Goal: Check status: Check status

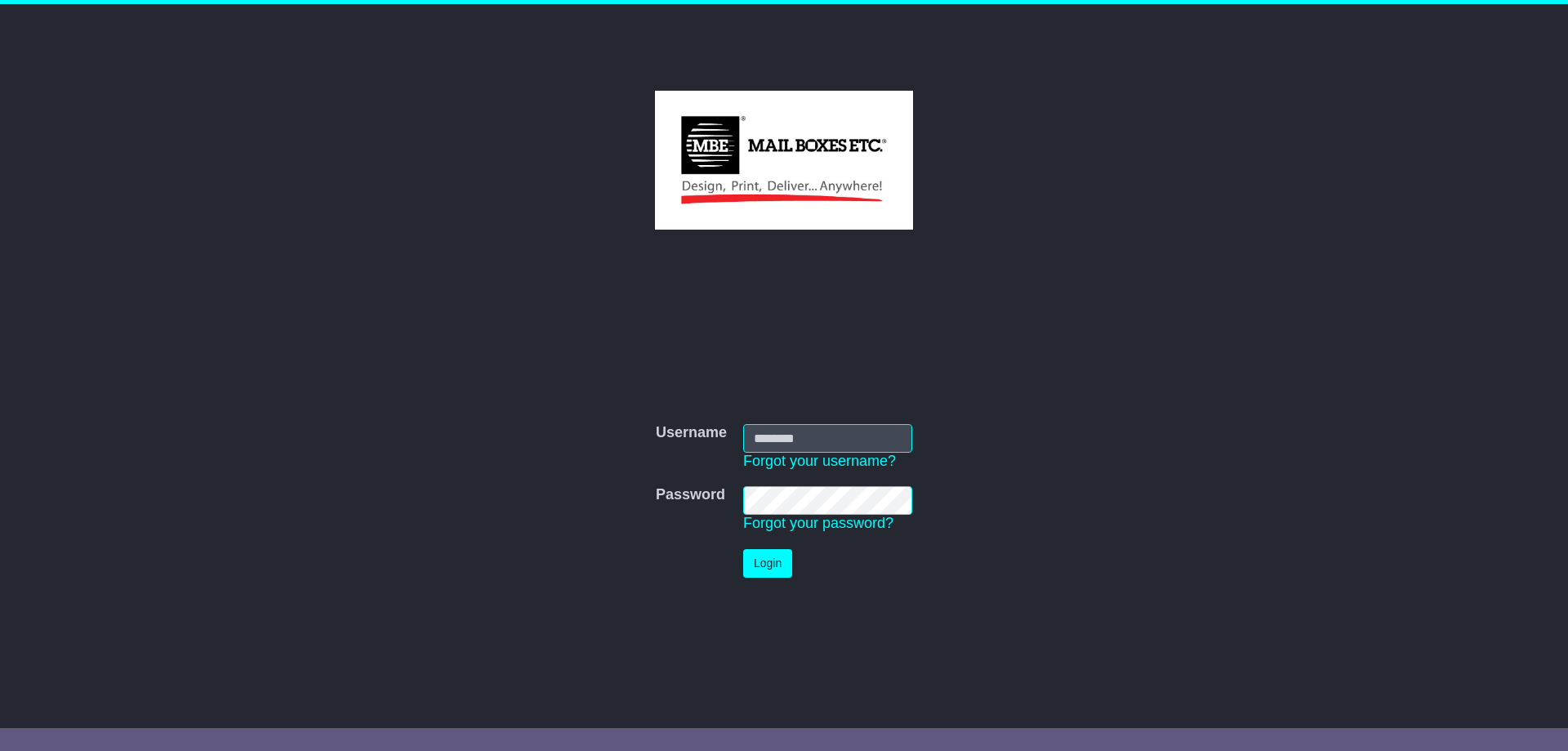
type input "**********"
click at [769, 563] on button "Login" at bounding box center [767, 563] width 49 height 29
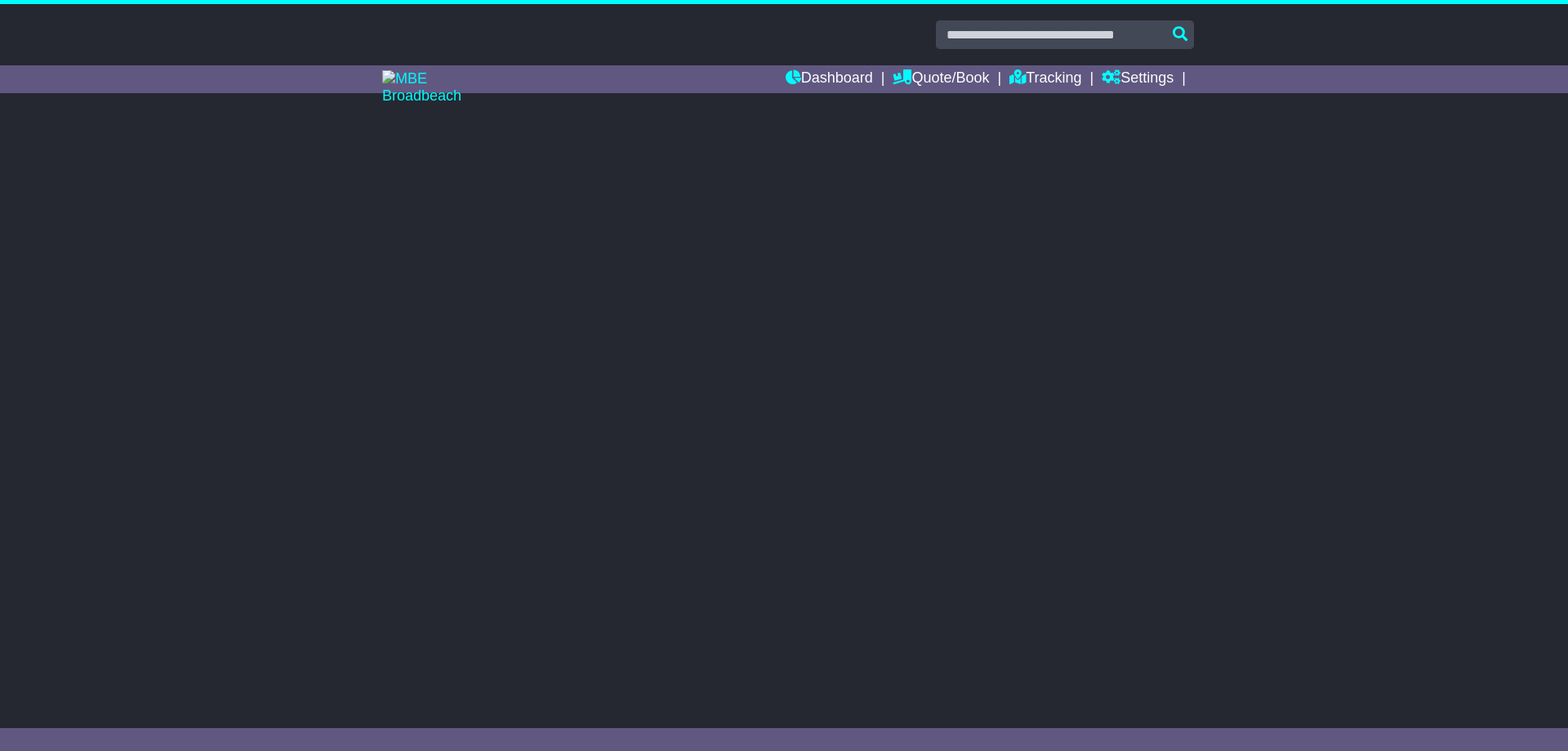
select select "**"
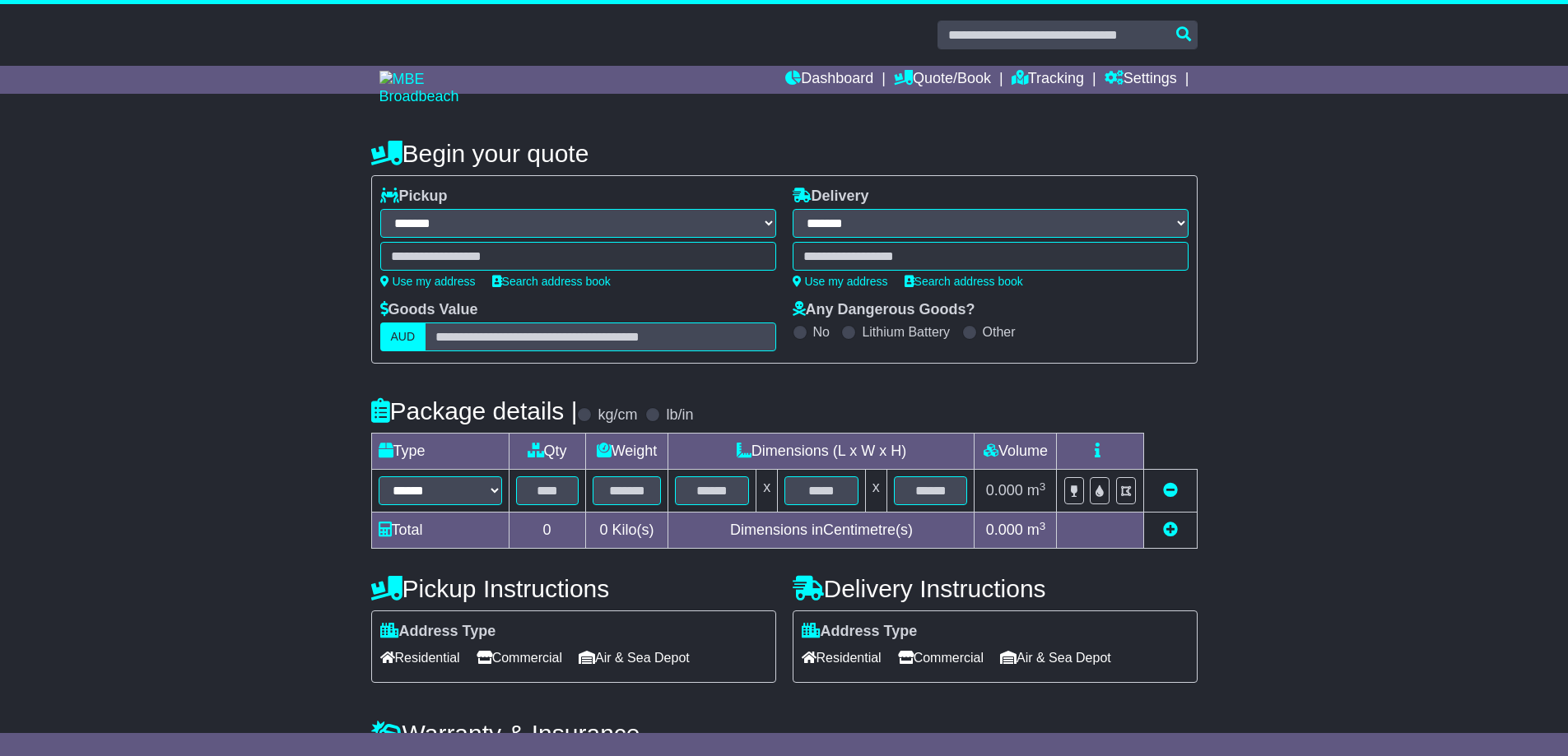
select select
click at [834, 79] on link "Dashboard" at bounding box center [829, 80] width 88 height 28
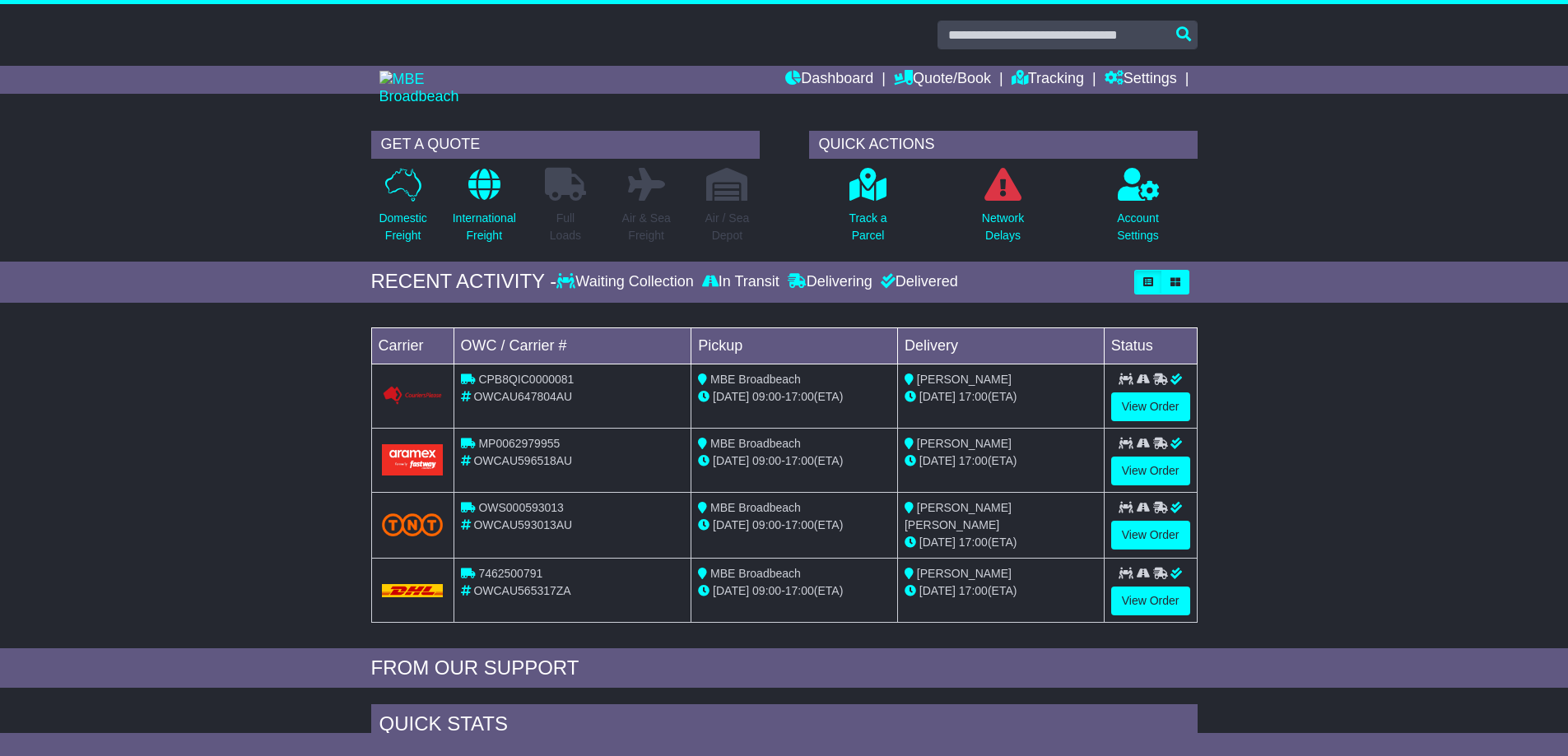
click at [794, 577] on span "MBE Broadbeach" at bounding box center [755, 573] width 90 height 13
click at [1155, 588] on link "View Order" at bounding box center [1151, 600] width 79 height 29
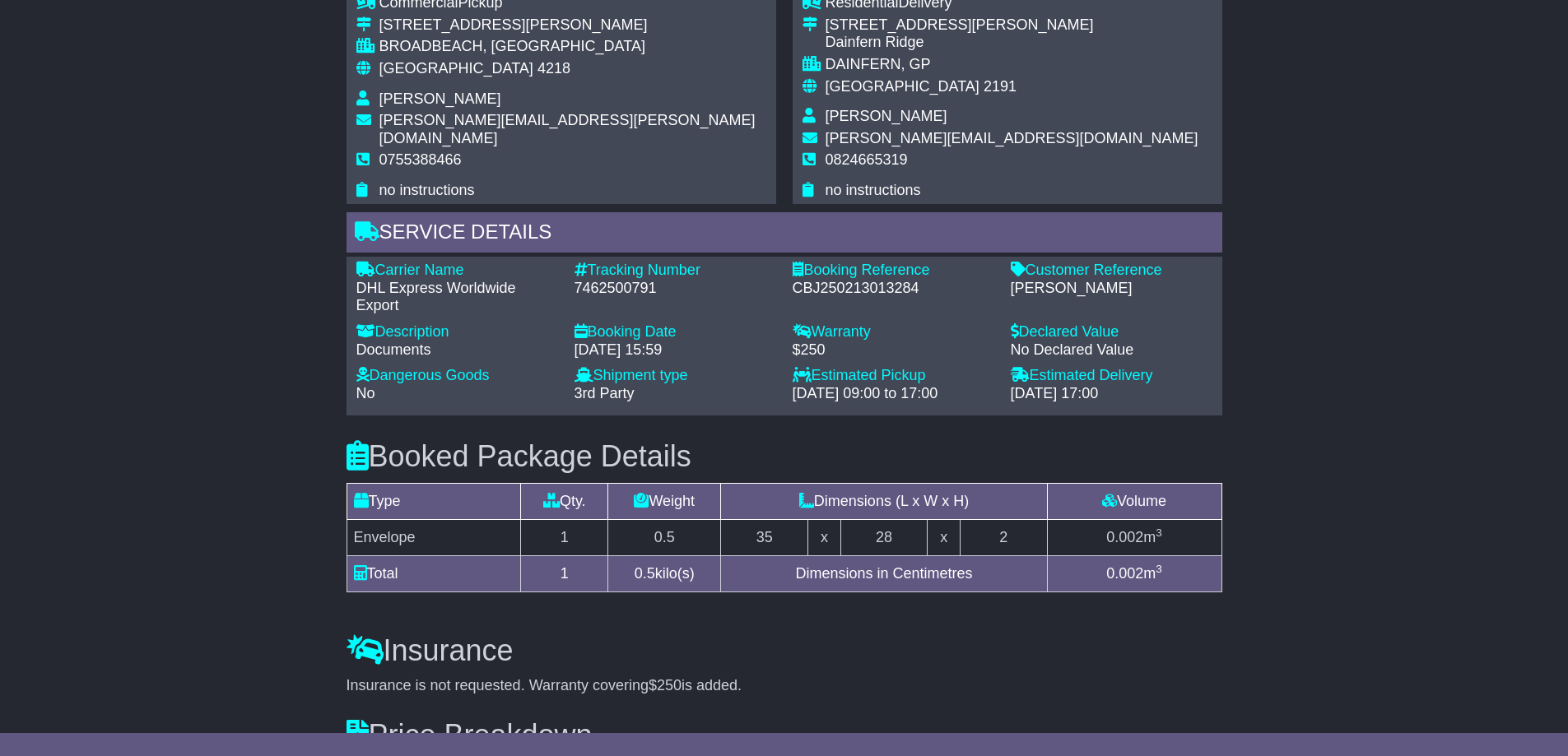
scroll to position [490, 0]
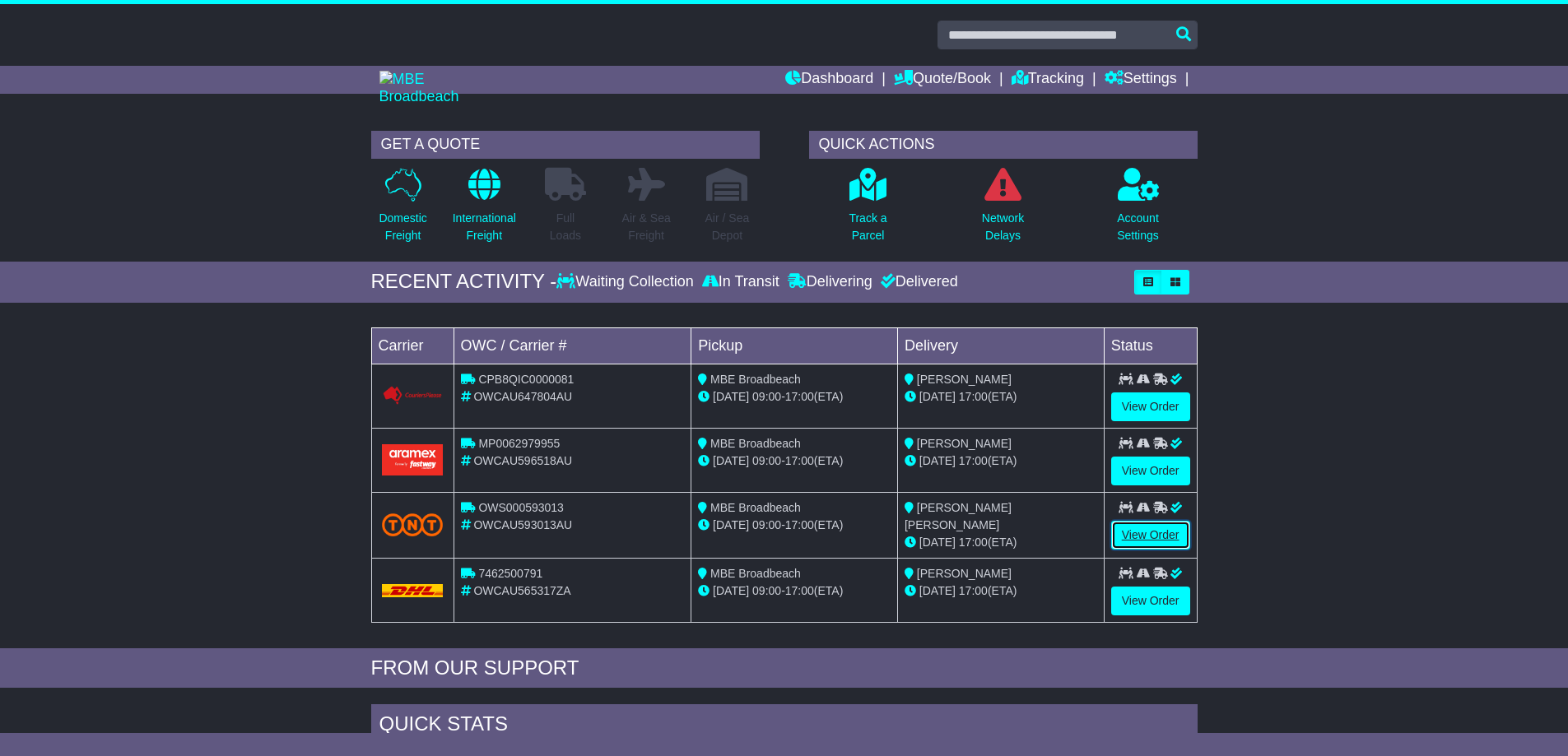
click at [1170, 524] on link "View Order" at bounding box center [1151, 534] width 79 height 29
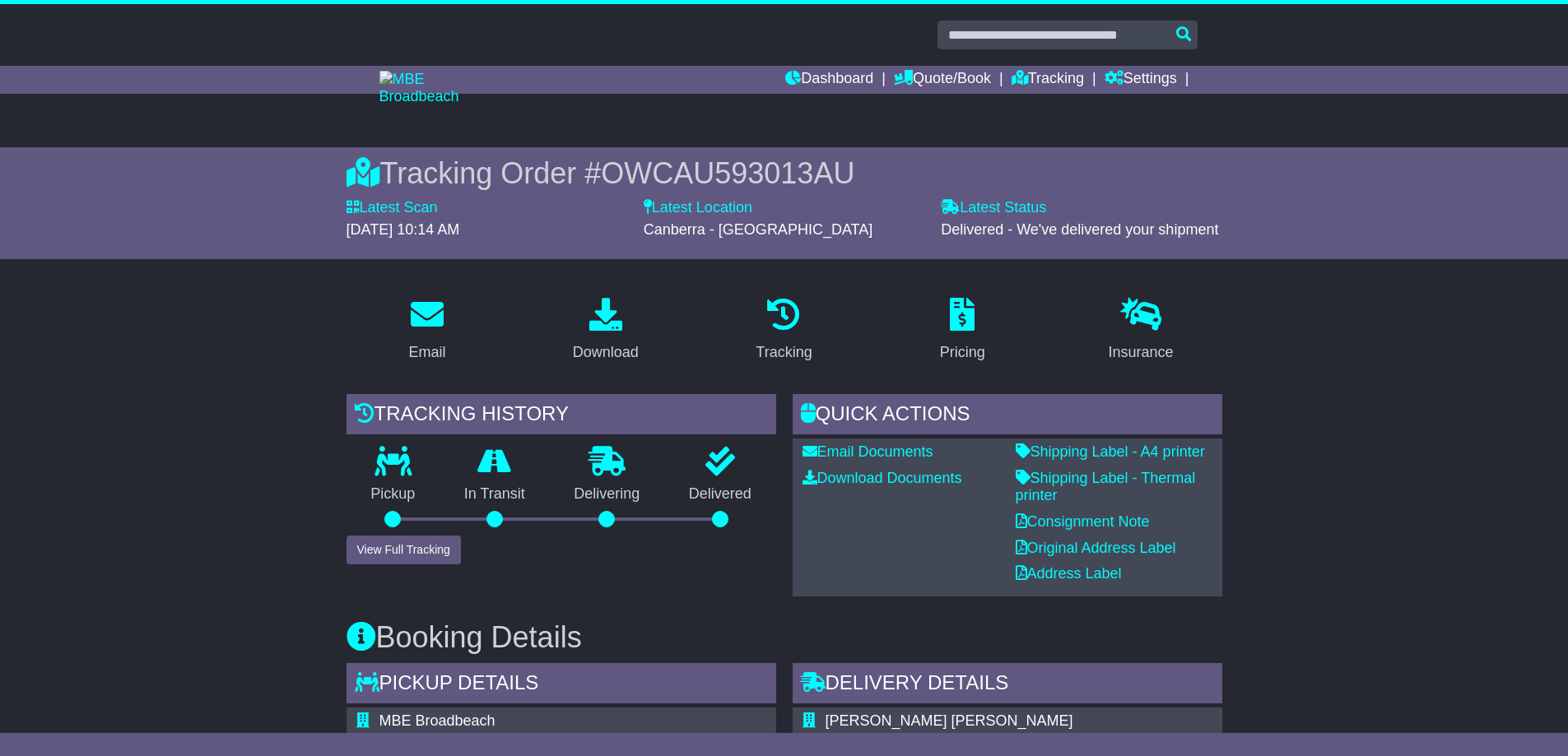
scroll to position [165, 0]
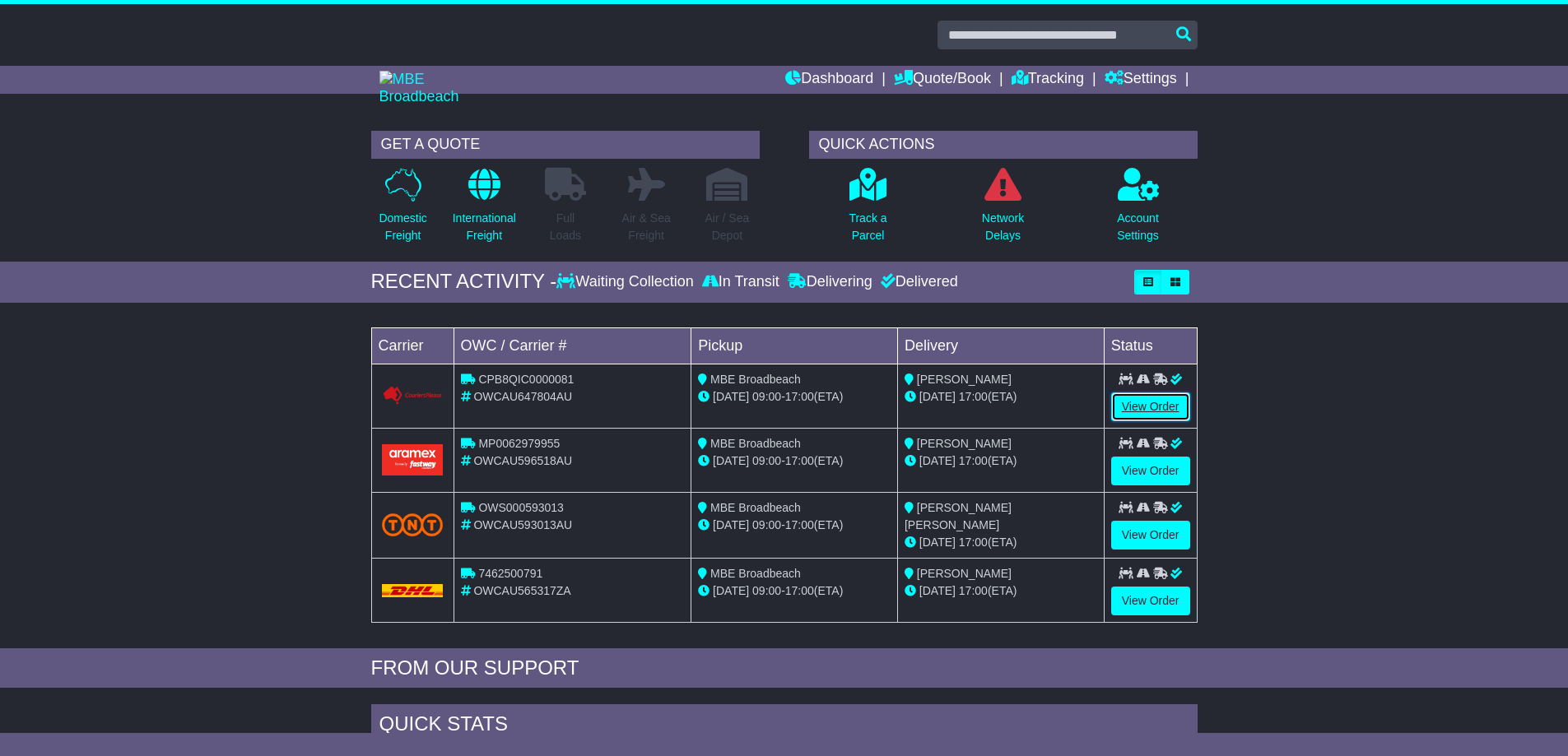
click at [1146, 392] on link "View Order" at bounding box center [1151, 406] width 79 height 29
